Goal: Information Seeking & Learning: Learn about a topic

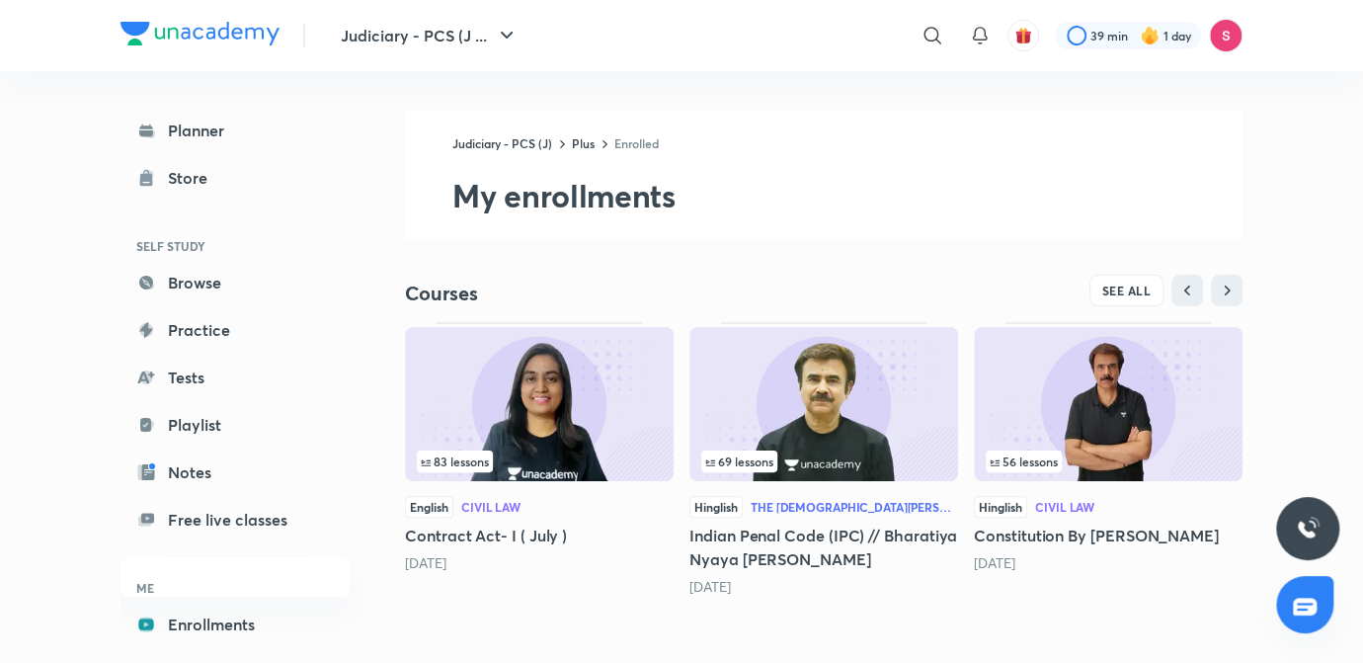
scroll to position [20, 0]
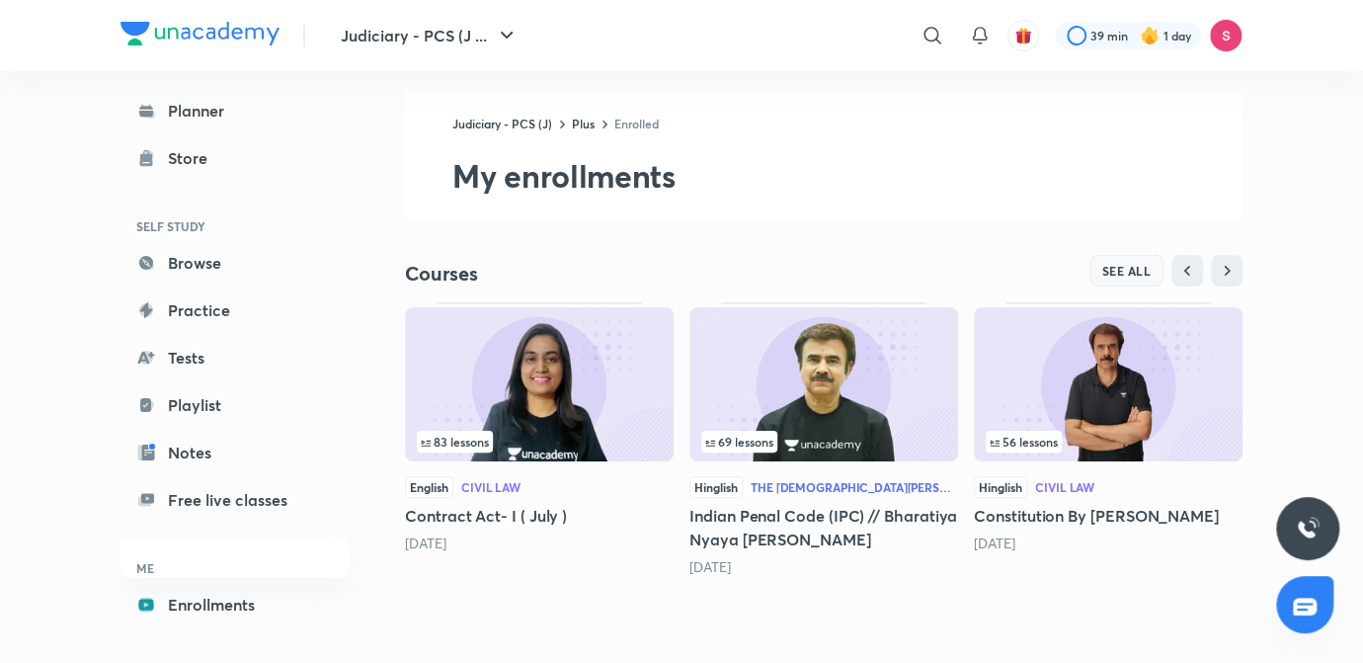
click at [1130, 268] on span "SEE ALL" at bounding box center [1127, 271] width 49 height 14
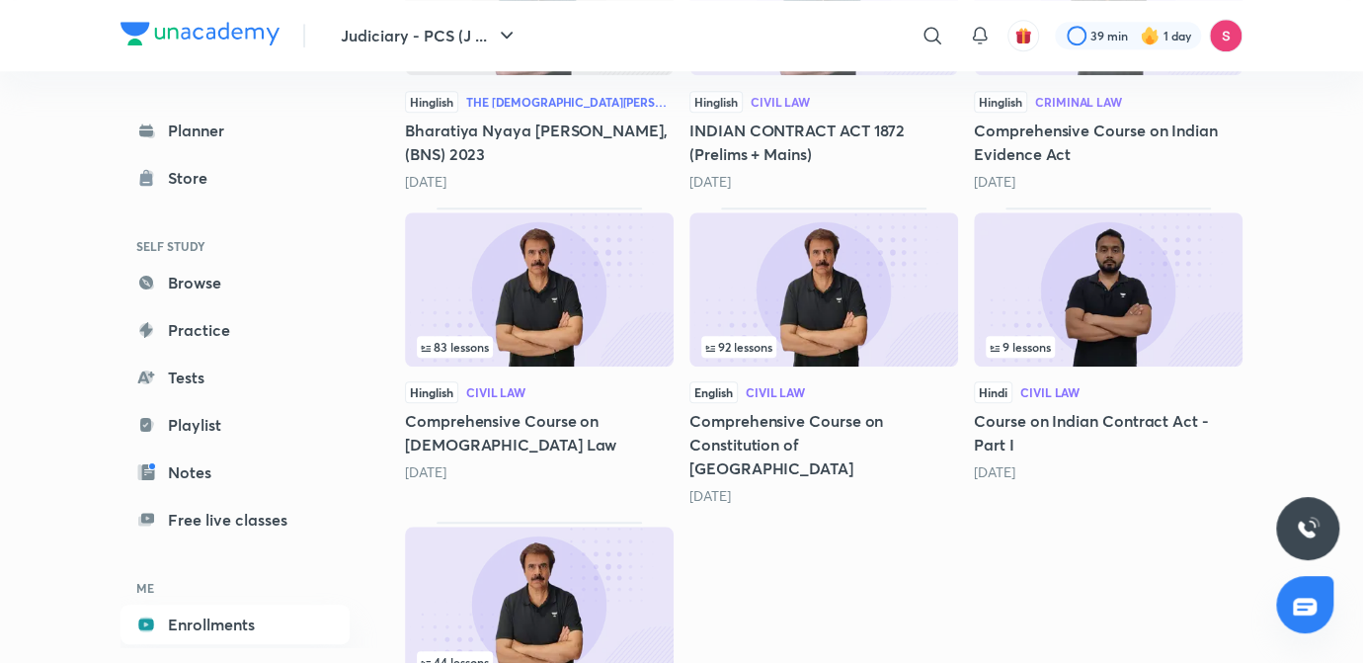
scroll to position [755, 0]
click at [598, 335] on div "83 lessons" at bounding box center [539, 346] width 245 height 22
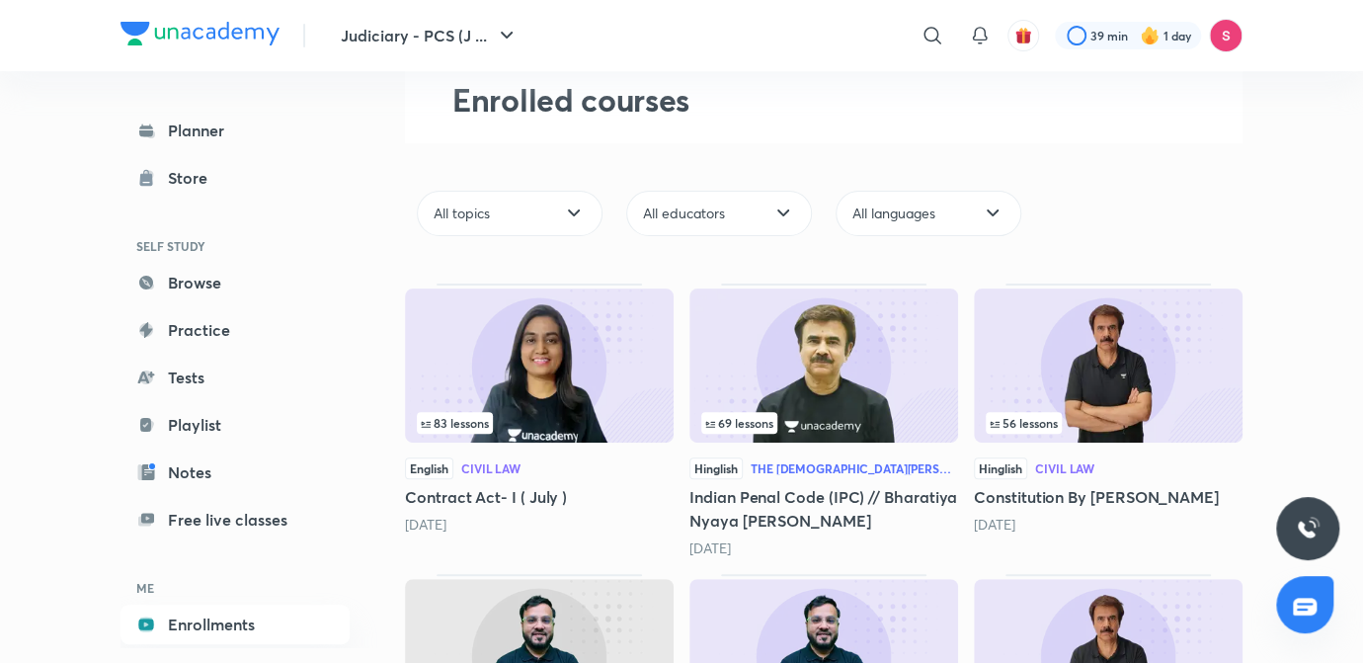
scroll to position [97, 0]
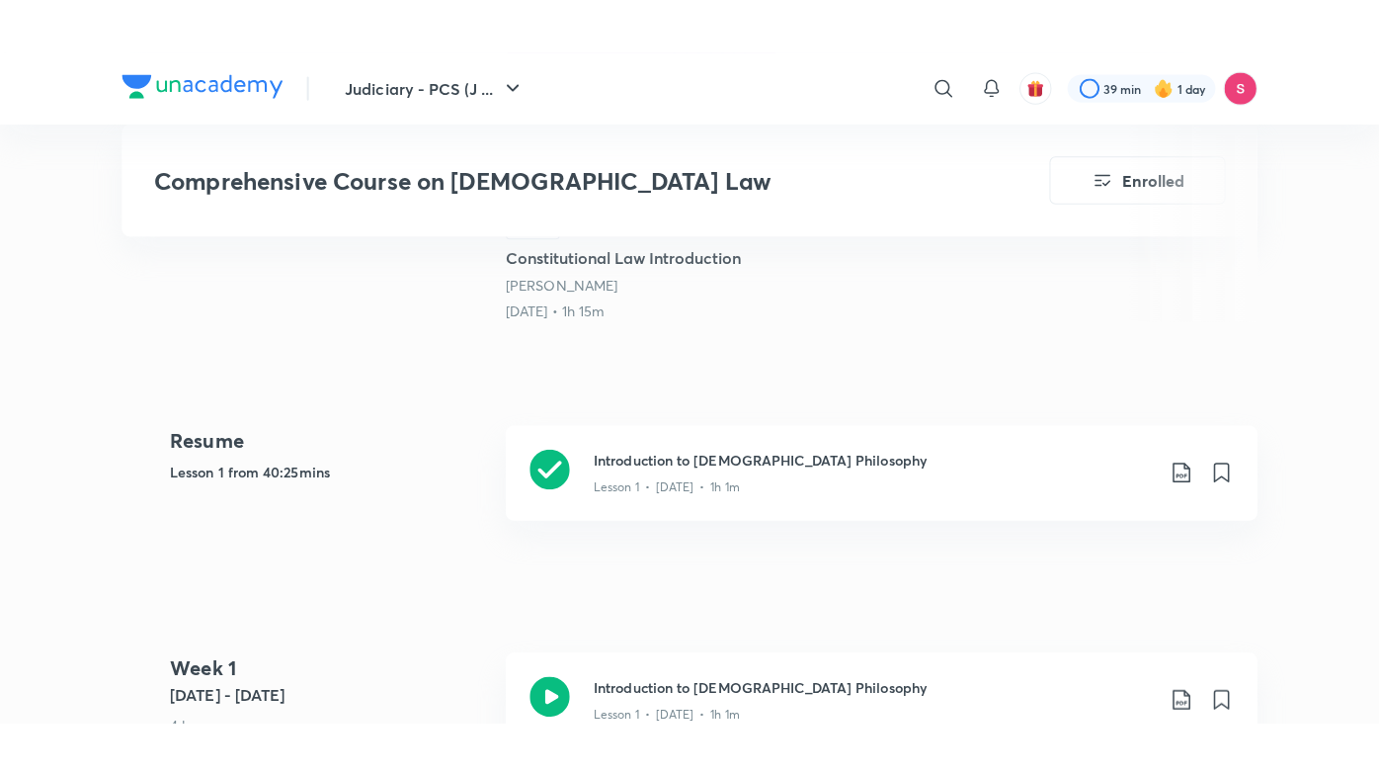
scroll to position [764, 0]
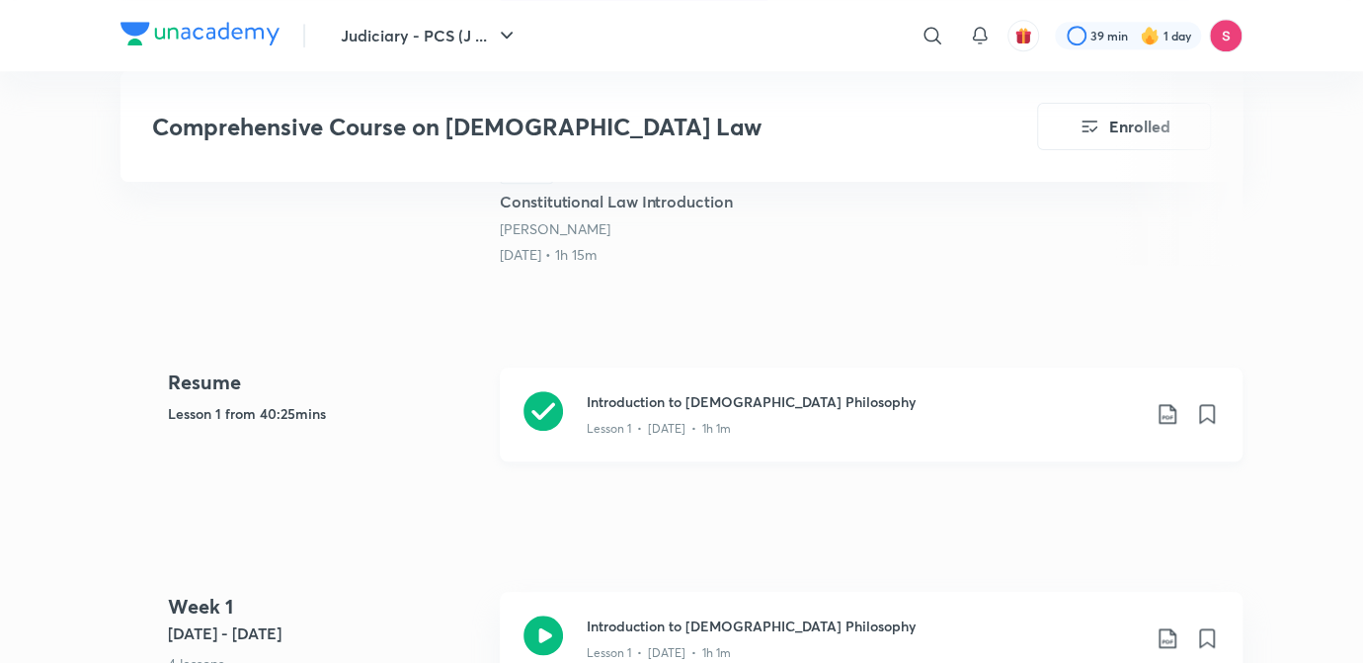
click at [720, 412] on div "Lesson 1 • [DATE] • 1h 1m" at bounding box center [863, 425] width 553 height 26
